Goal: Check status: Check status

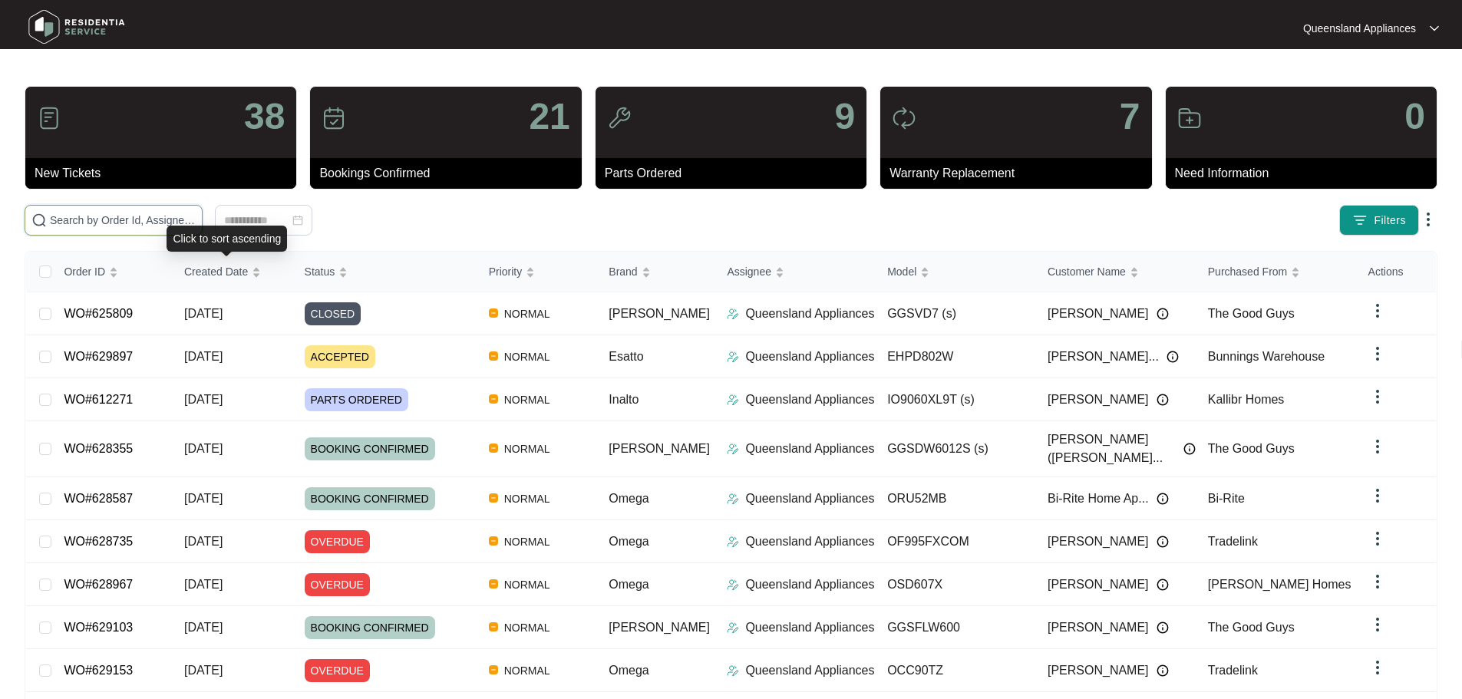
click at [196, 223] on input "text" at bounding box center [123, 220] width 146 height 17
paste input "629897"
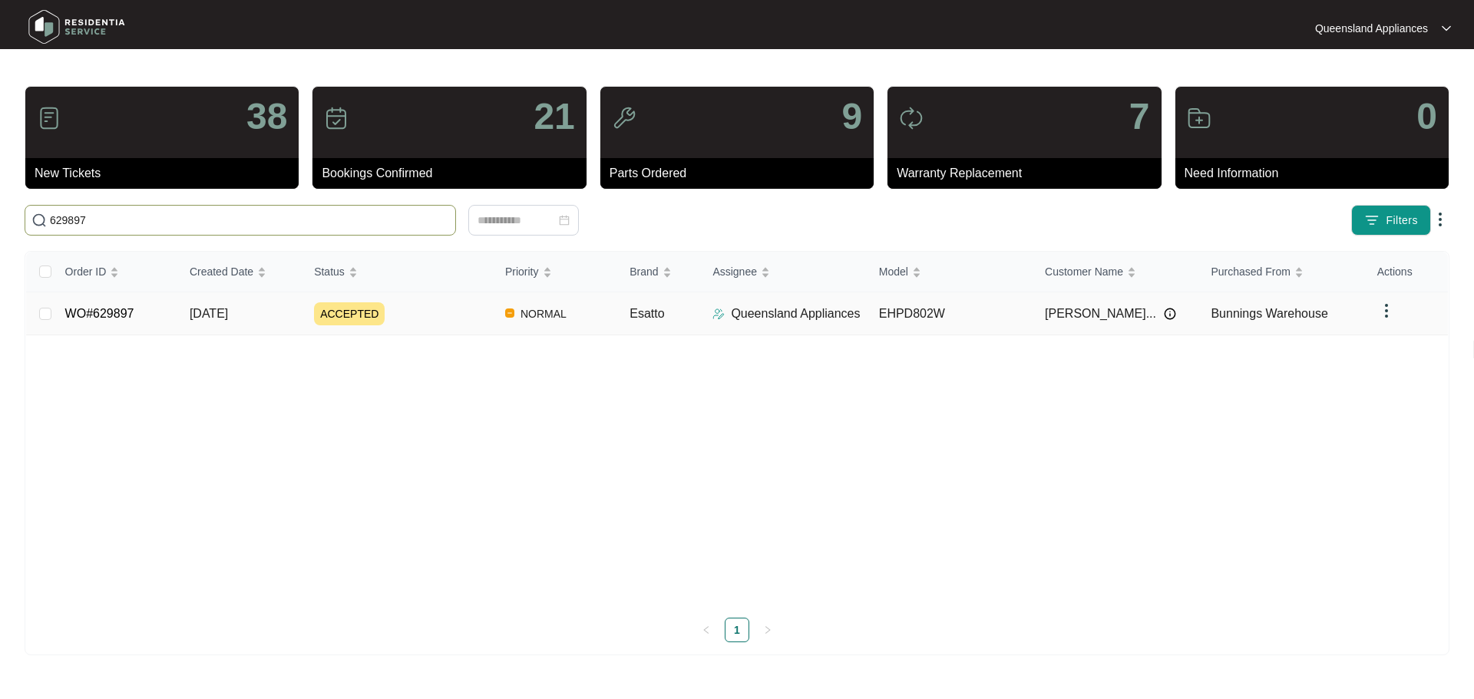
type input "629897"
click at [408, 307] on div "ACCEPTED" at bounding box center [403, 313] width 179 height 23
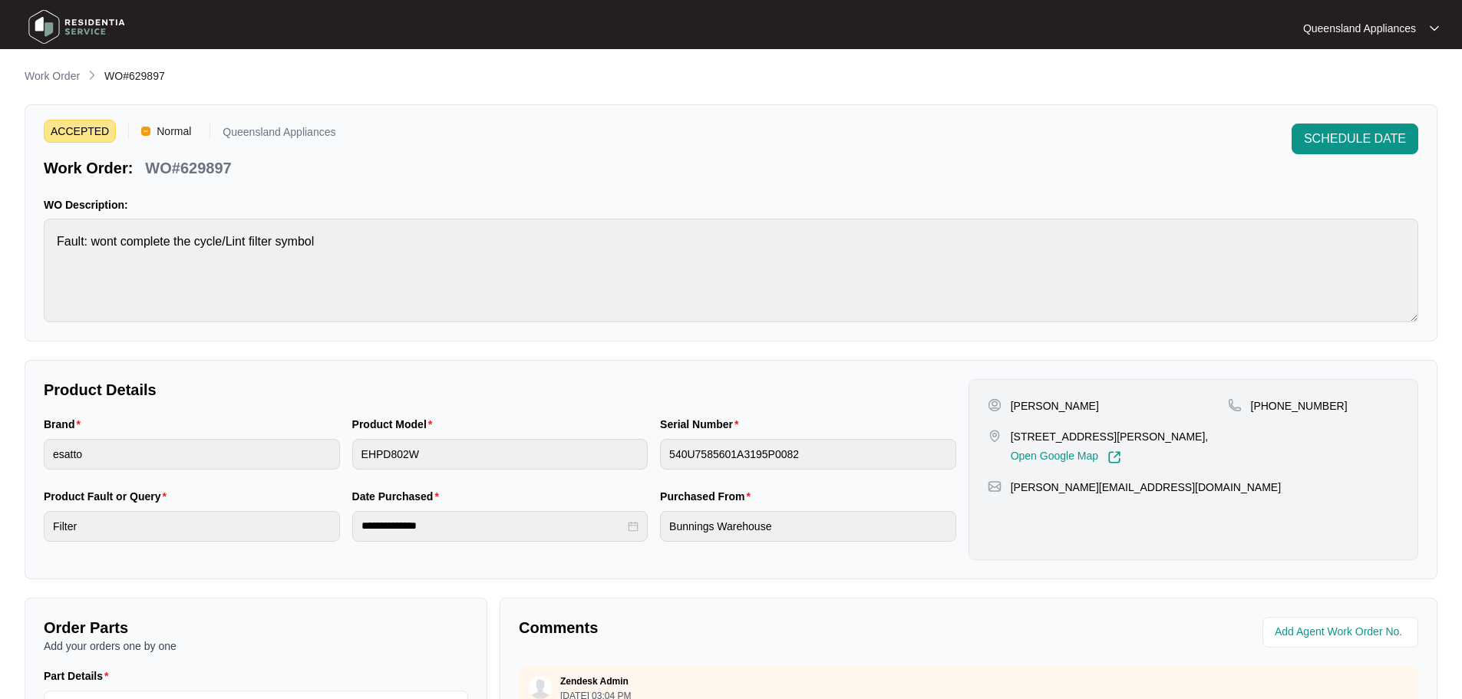
click at [69, 15] on img at bounding box center [76, 27] width 107 height 46
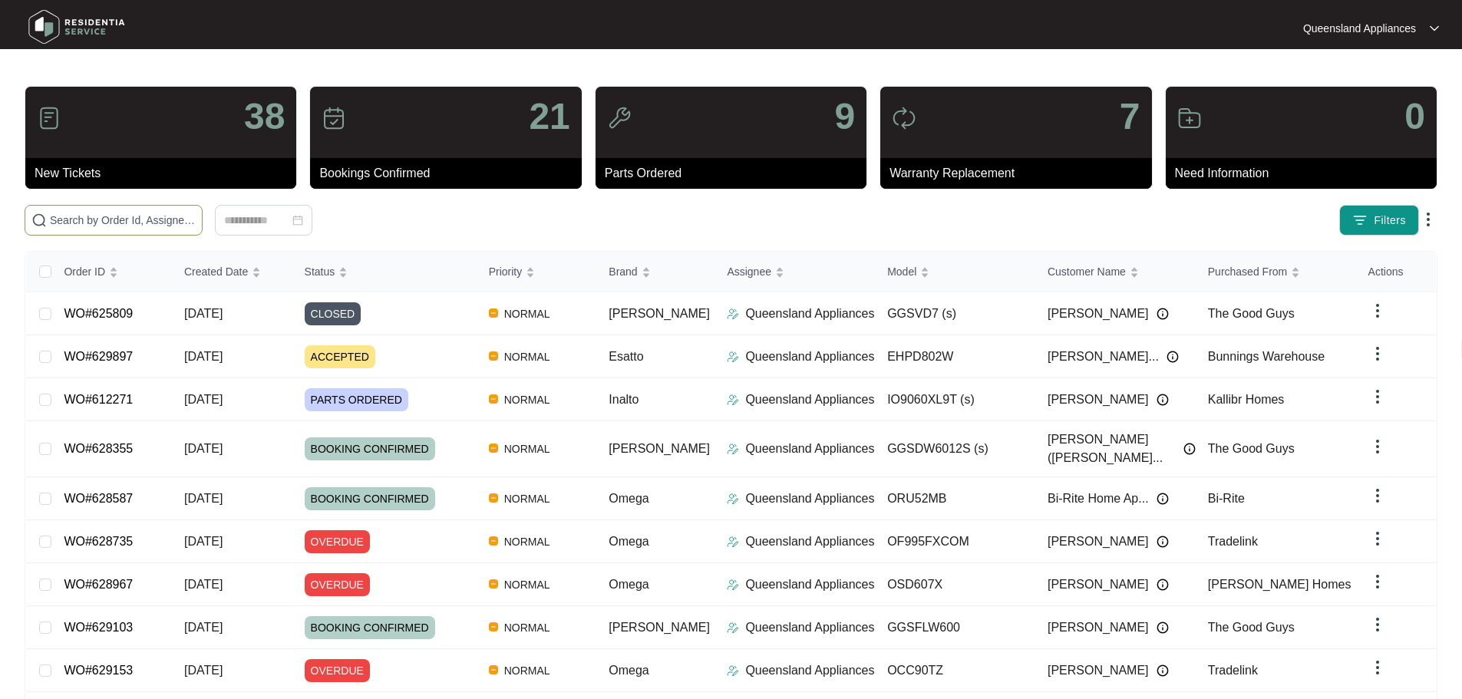
paste input "629919"
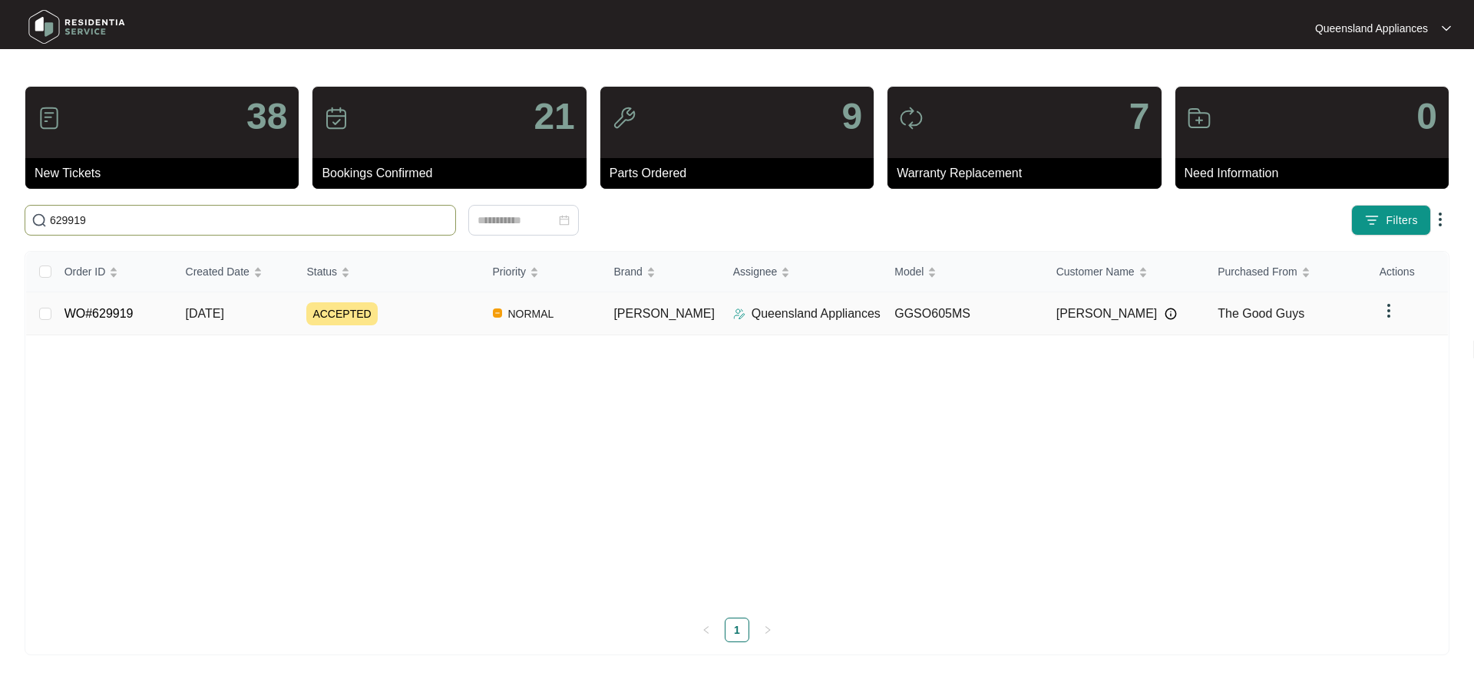
type input "629919"
click at [447, 305] on div "ACCEPTED" at bounding box center [392, 313] width 173 height 23
